Goal: Transaction & Acquisition: Book appointment/travel/reservation

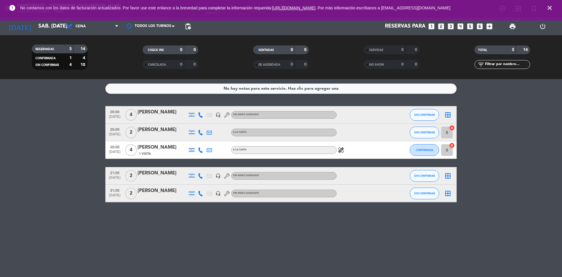
click at [462, 26] on icon "looks_4" at bounding box center [461, 27] width 8 height 8
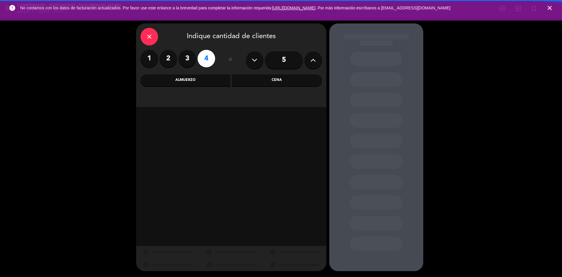
click at [261, 85] on div "Cena" at bounding box center [277, 80] width 90 height 12
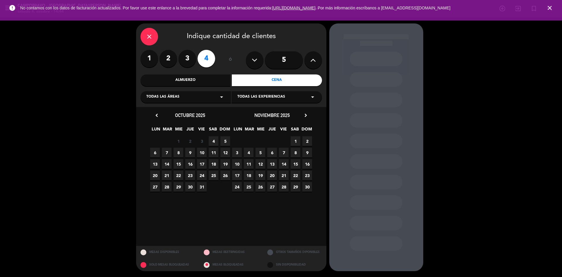
click at [215, 143] on span "4" at bounding box center [214, 141] width 10 height 10
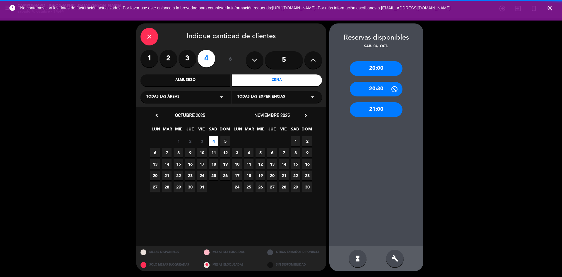
click at [390, 258] on div "build" at bounding box center [395, 259] width 18 height 18
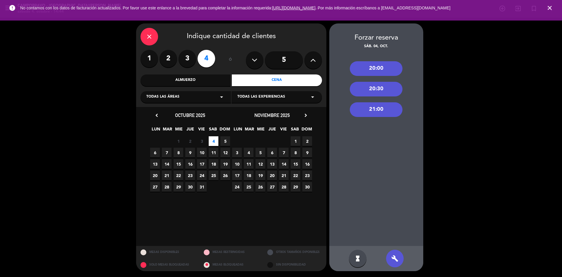
click at [368, 109] on div "21:00" at bounding box center [376, 109] width 53 height 15
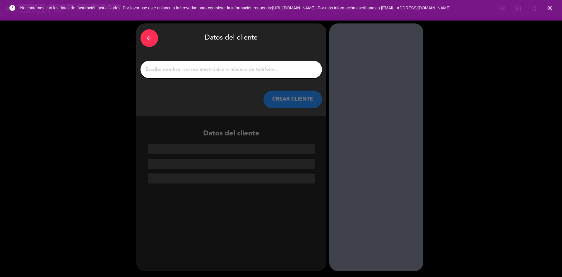
click at [221, 74] on div at bounding box center [232, 70] width 182 height 18
click at [222, 66] on input "1" at bounding box center [231, 69] width 173 height 8
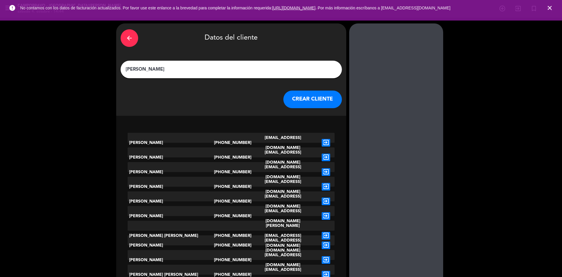
type input "[PERSON_NAME]"
click at [287, 97] on button "CREAR CLIENTE" at bounding box center [312, 99] width 59 height 18
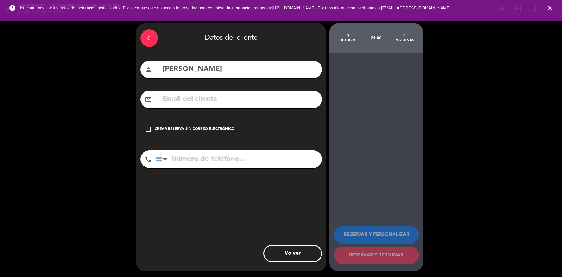
click at [210, 123] on div "check_box_outline_blank Crear reserva sin correo electrónico" at bounding box center [232, 129] width 182 height 18
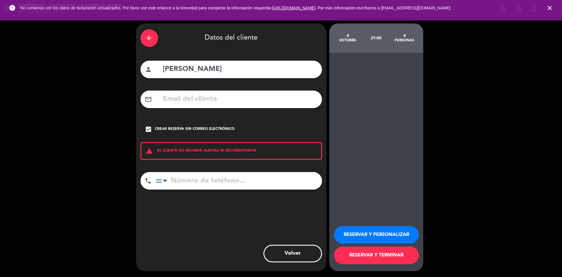
click at [216, 174] on input "tel" at bounding box center [239, 181] width 166 height 18
type input "1168618222"
click at [380, 237] on button "RESERVAR Y PERSONALIZAR" at bounding box center [376, 235] width 85 height 18
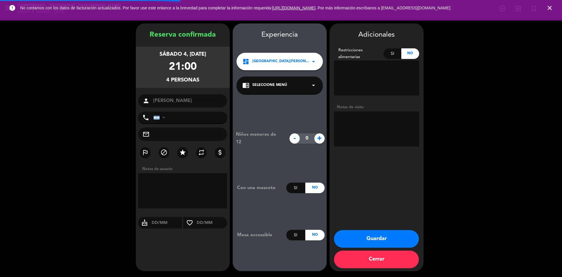
type input "[PHONE_NUMBER]"
click at [296, 189] on div "Si" at bounding box center [295, 187] width 19 height 11
click at [366, 117] on textarea at bounding box center [376, 128] width 85 height 35
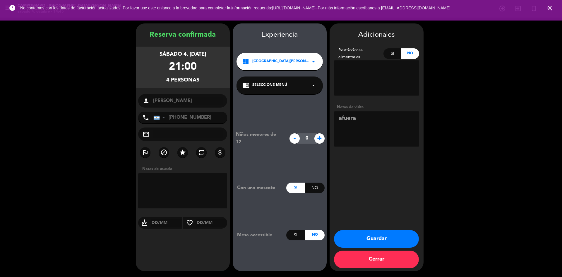
type textarea "afuera"
click at [393, 234] on button "Guardar" at bounding box center [376, 239] width 85 height 18
